Goal: Task Accomplishment & Management: Manage account settings

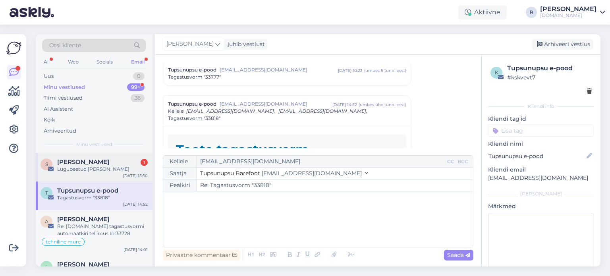
click at [90, 167] on div "Lugupeetud [PERSON_NAME]" at bounding box center [102, 168] width 90 height 7
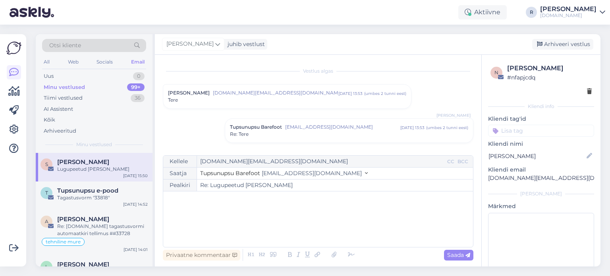
click at [298, 98] on div "Tere" at bounding box center [287, 99] width 238 height 7
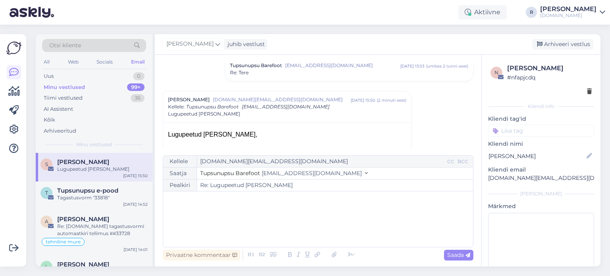
click at [322, 78] on div "Tupsunupsu Barefoot [EMAIL_ADDRESS][DOMAIN_NAME] [DATE] 13:53 ( umbes 2 tunni e…" at bounding box center [349, 69] width 248 height 24
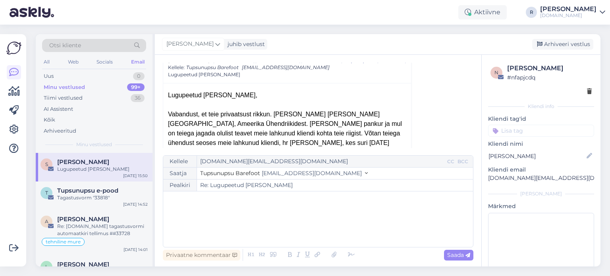
scroll to position [301, 0]
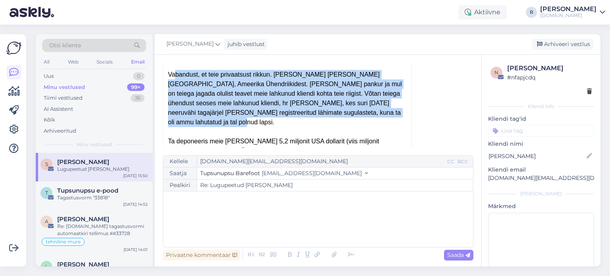
drag, startPoint x: 171, startPoint y: 73, endPoint x: 390, endPoint y: 112, distance: 222.5
click at [390, 112] on div "Vabandust, et teie privaatsust rikkun. [PERSON_NAME] [PERSON_NAME] [GEOGRAPHIC_…" at bounding box center [287, 98] width 238 height 57
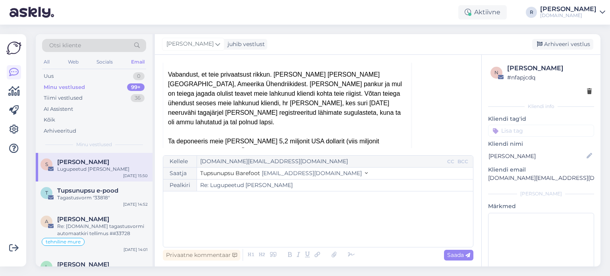
click at [355, 127] on div at bounding box center [287, 132] width 238 height 10
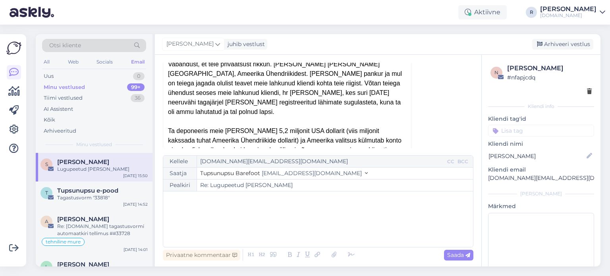
scroll to position [293, 0]
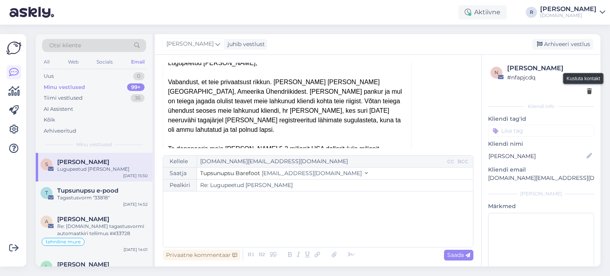
click at [587, 87] on div at bounding box center [589, 91] width 5 height 8
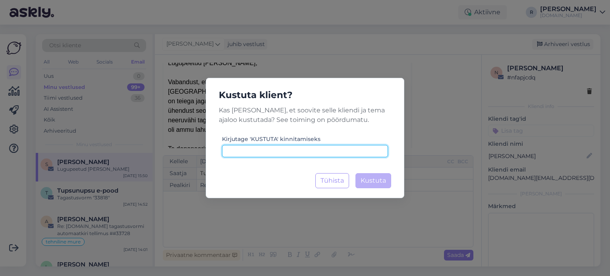
click at [299, 148] on input at bounding box center [305, 151] width 166 height 12
type input "kustuta"
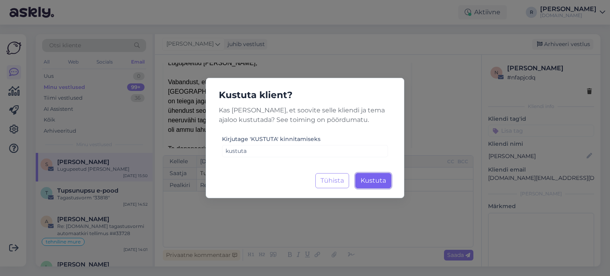
click at [370, 175] on button "Kustuta Laadimine..." at bounding box center [373, 180] width 36 height 15
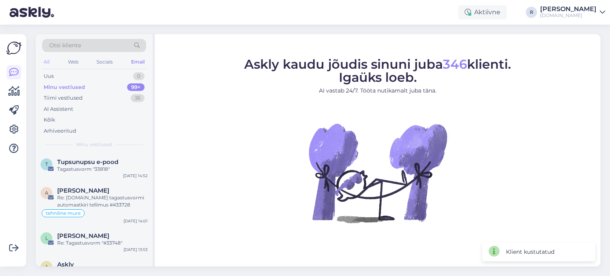
click at [44, 61] on div "All" at bounding box center [46, 62] width 9 height 10
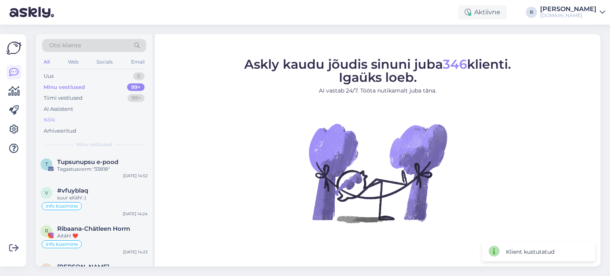
click at [56, 115] on div "Kõik" at bounding box center [94, 119] width 104 height 11
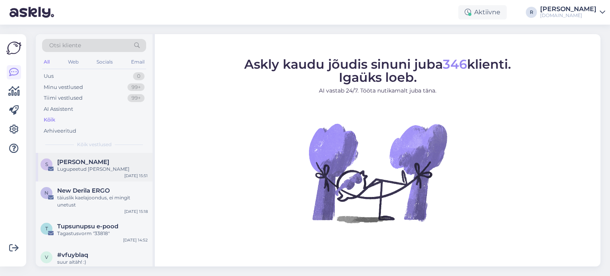
click at [79, 175] on div "S [PERSON_NAME] Lugupeetud [PERSON_NAME] [DATE] 15:51" at bounding box center [94, 167] width 117 height 29
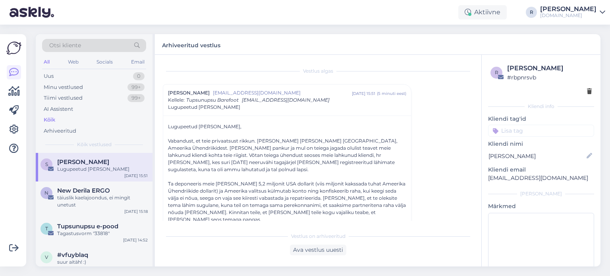
click at [543, 130] on input at bounding box center [541, 131] width 106 height 12
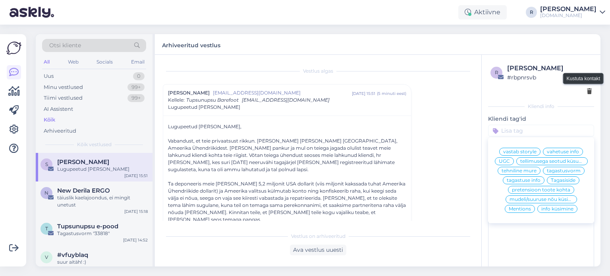
click at [587, 90] on icon at bounding box center [589, 92] width 5 height 6
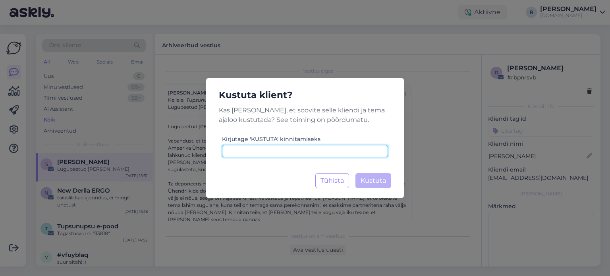
click at [316, 153] on input at bounding box center [305, 151] width 166 height 12
paste input "kustuta"
type input "kustuta"
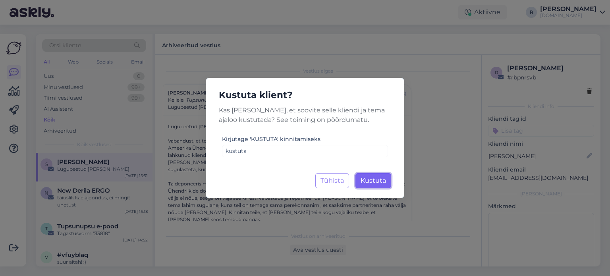
click at [384, 184] on span "Kustuta" at bounding box center [372, 181] width 25 height 8
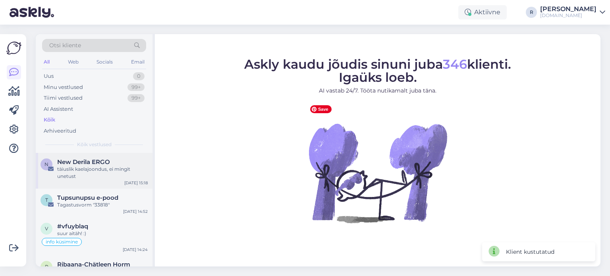
click at [97, 160] on span "New Derila ERGO" at bounding box center [83, 161] width 53 height 7
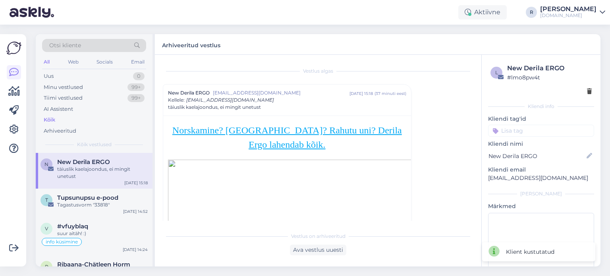
click at [580, 91] on div at bounding box center [540, 91] width 101 height 8
click at [587, 90] on icon at bounding box center [589, 92] width 5 height 6
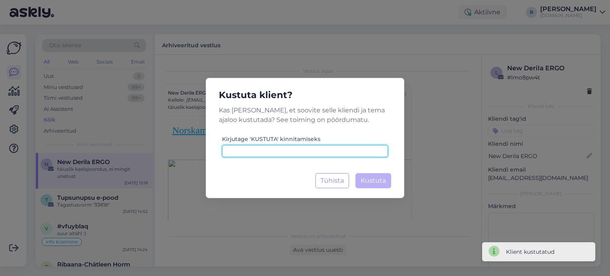
click at [295, 146] on input at bounding box center [305, 151] width 166 height 12
paste input "kustuta"
type input "kustuta"
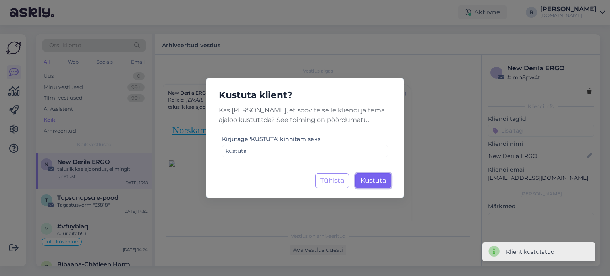
click at [380, 181] on span "Kustuta" at bounding box center [372, 181] width 25 height 8
